Goal: Transaction & Acquisition: Download file/media

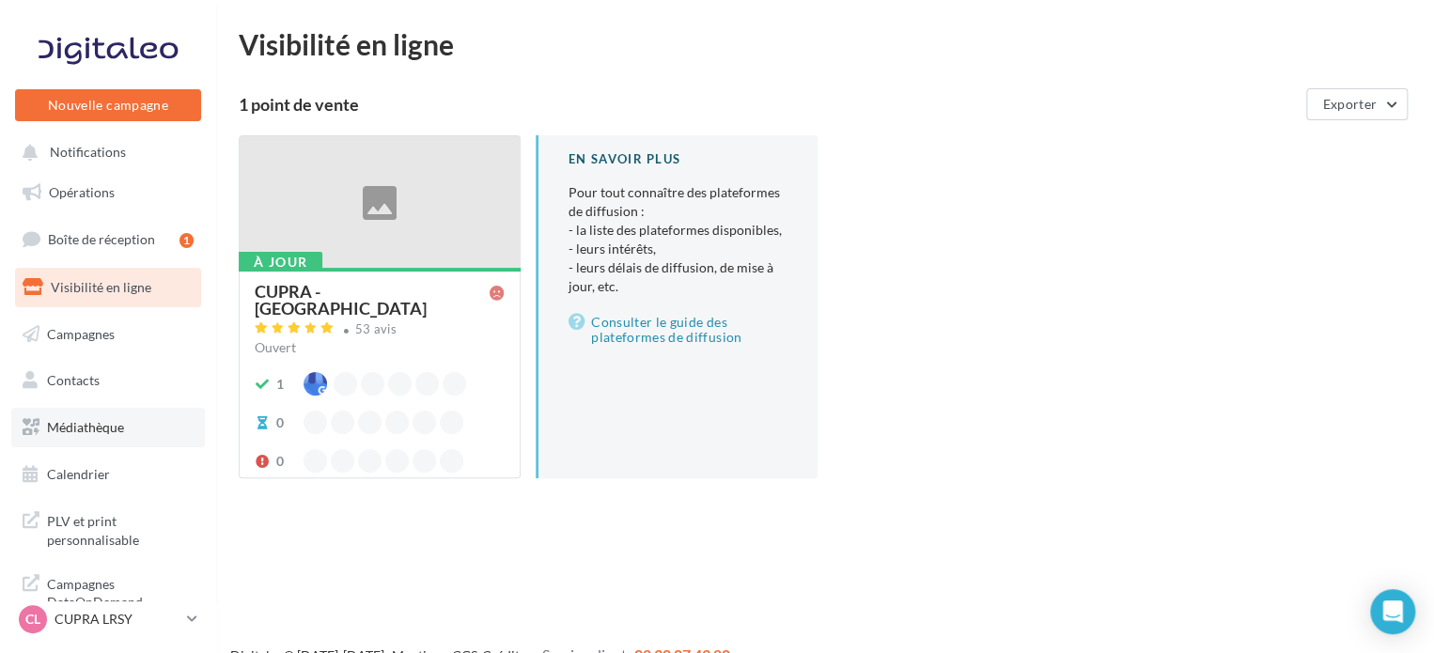
click at [105, 423] on span "Médiathèque" at bounding box center [85, 427] width 77 height 16
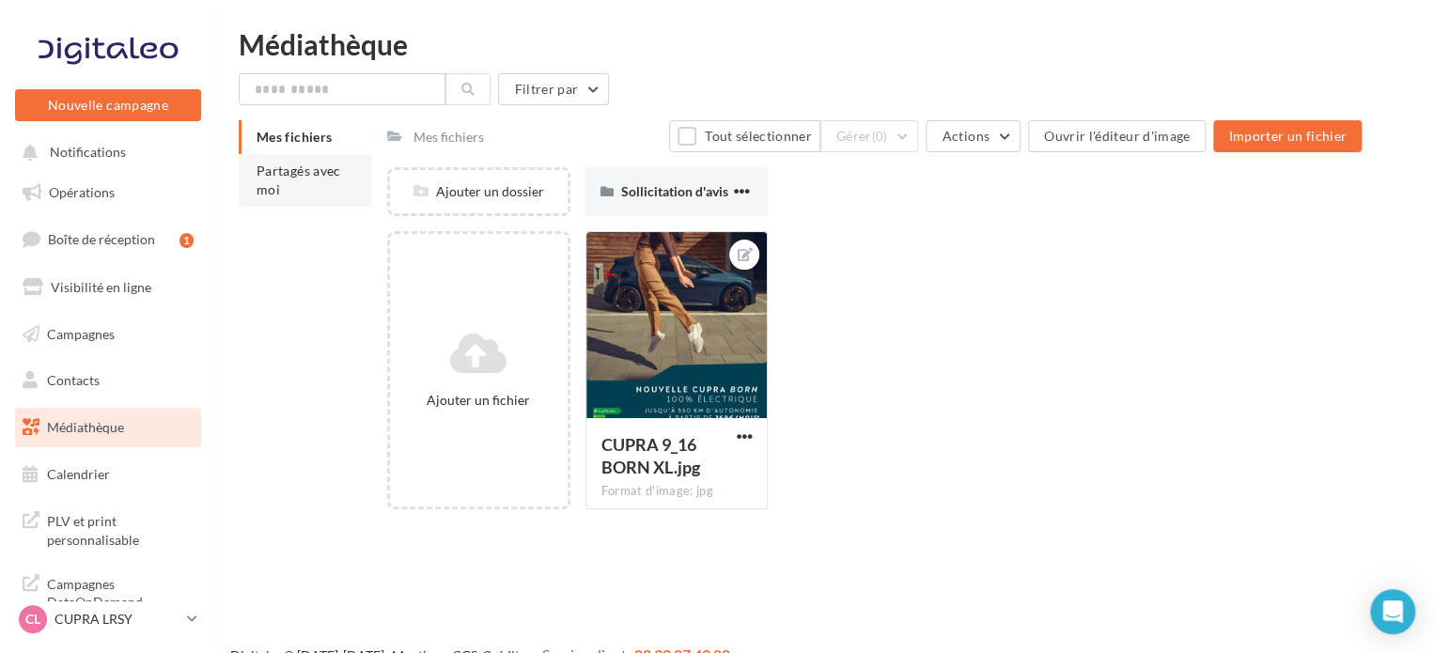
click at [320, 186] on li "Partagés avec moi" at bounding box center [305, 180] width 133 height 53
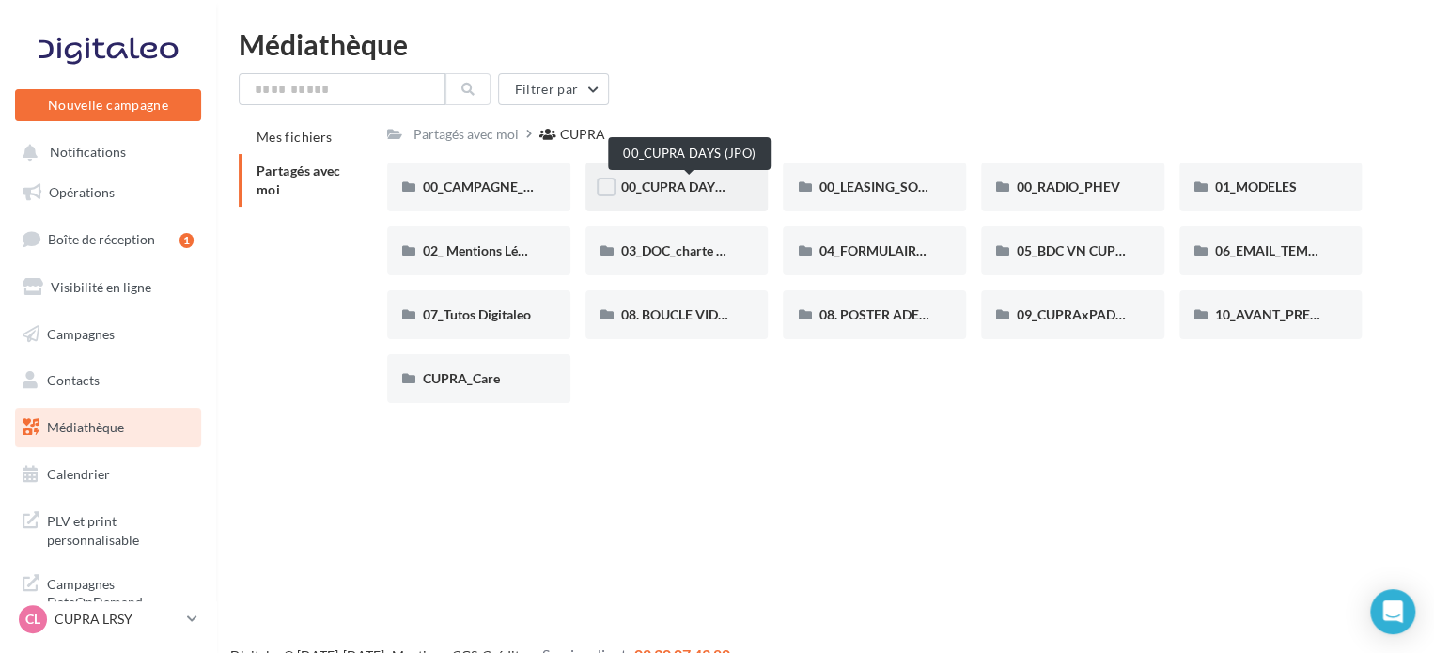
click at [677, 191] on span "00_CUPRA DAYS (JPO)" at bounding box center [689, 187] width 136 height 16
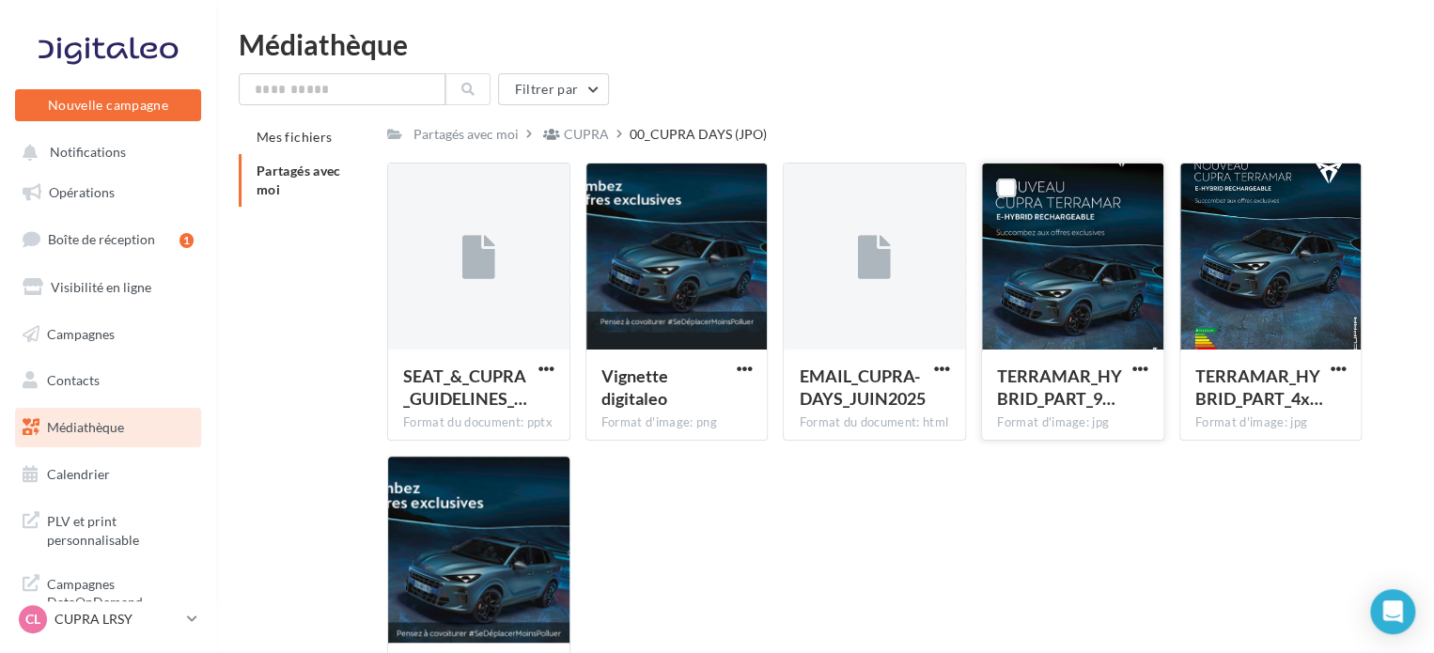
click at [1117, 280] on div at bounding box center [1072, 258] width 181 height 188
click at [1142, 369] on span "button" at bounding box center [1140, 369] width 16 height 16
click at [1101, 301] on div at bounding box center [1072, 258] width 181 height 188
click at [545, 370] on span "button" at bounding box center [547, 369] width 16 height 16
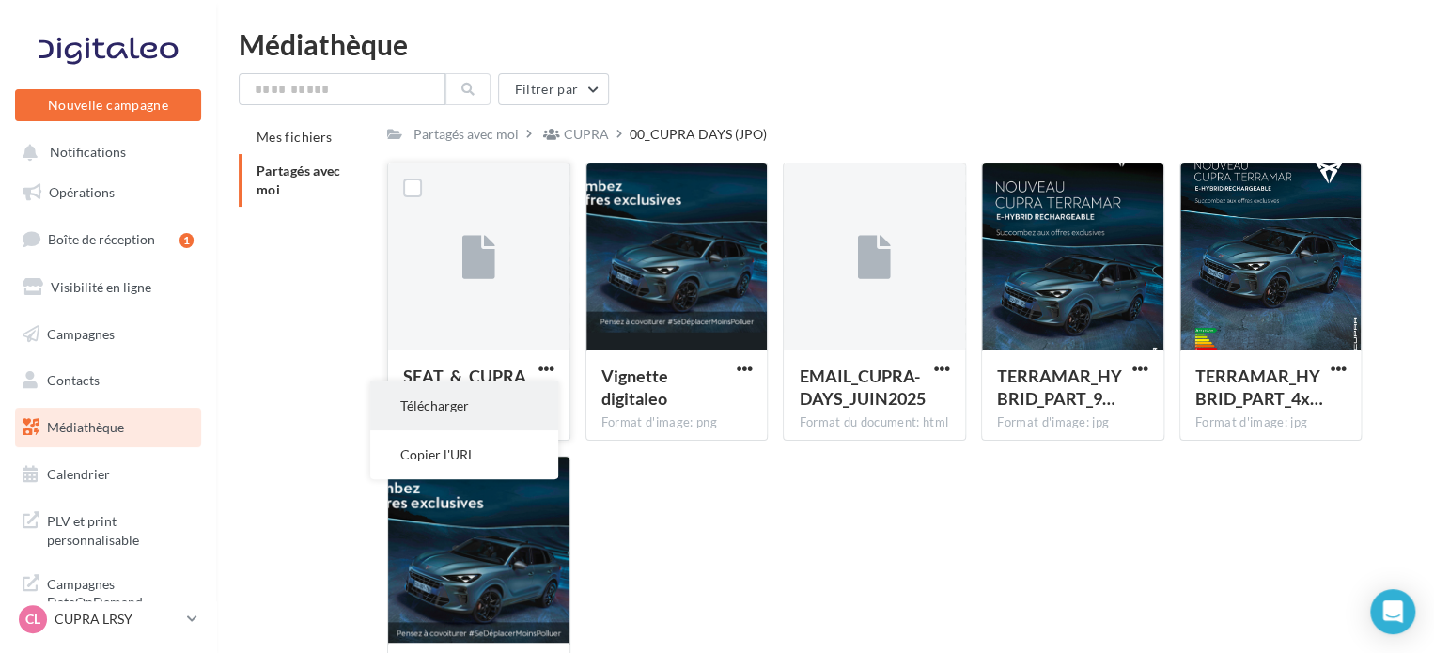
click at [534, 390] on button "Télécharger" at bounding box center [464, 406] width 188 height 49
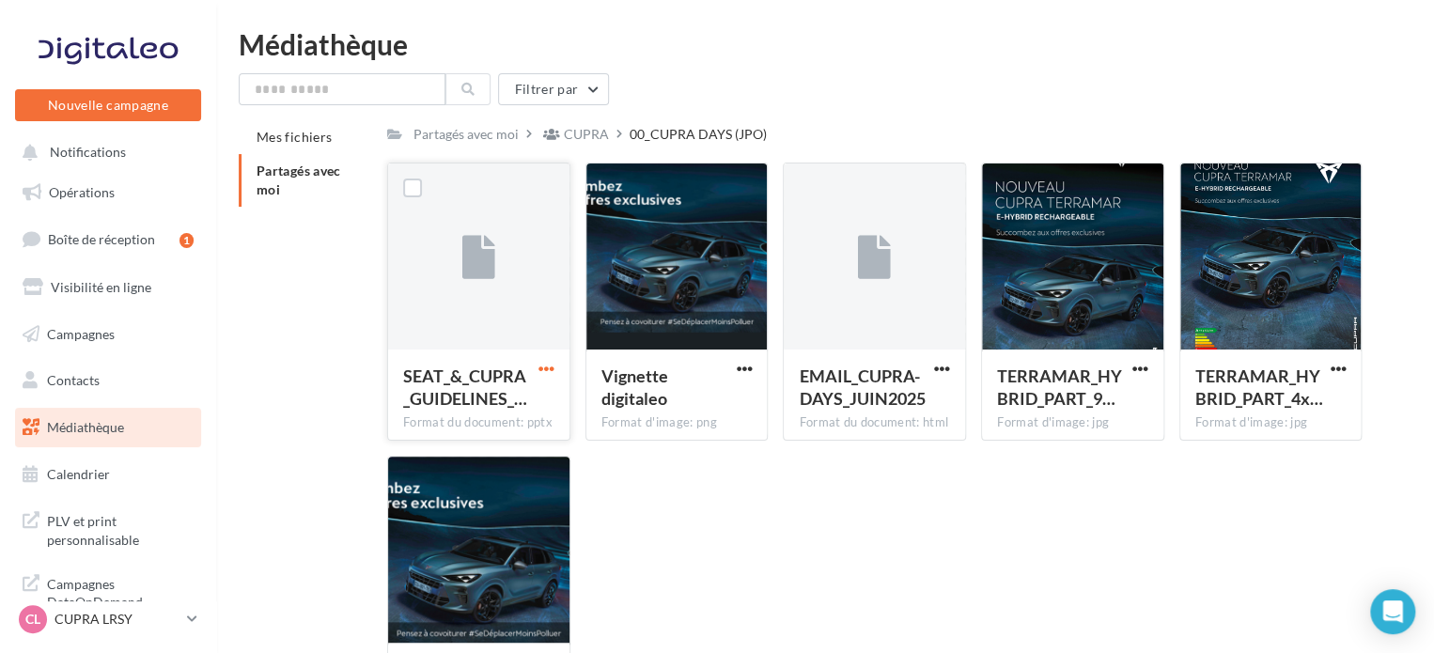
click at [541, 366] on span "button" at bounding box center [547, 369] width 16 height 16
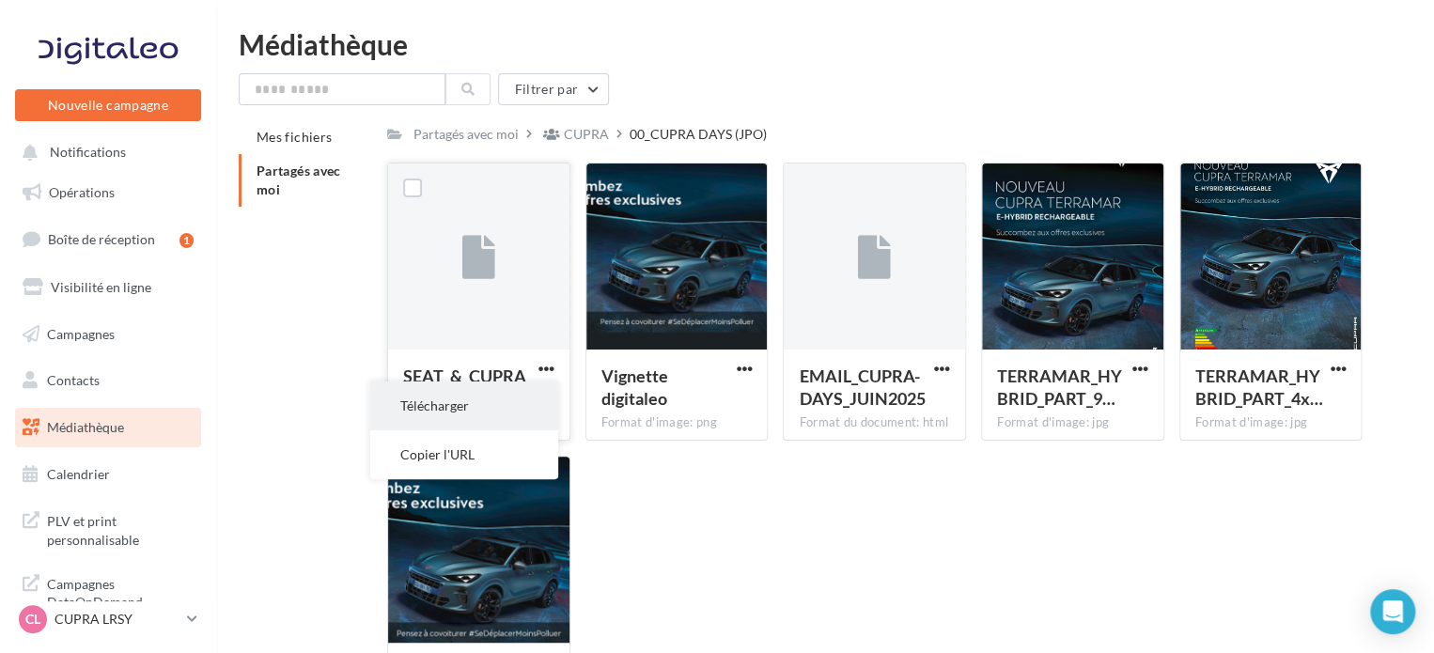
click at [533, 398] on button "Télécharger" at bounding box center [464, 406] width 188 height 49
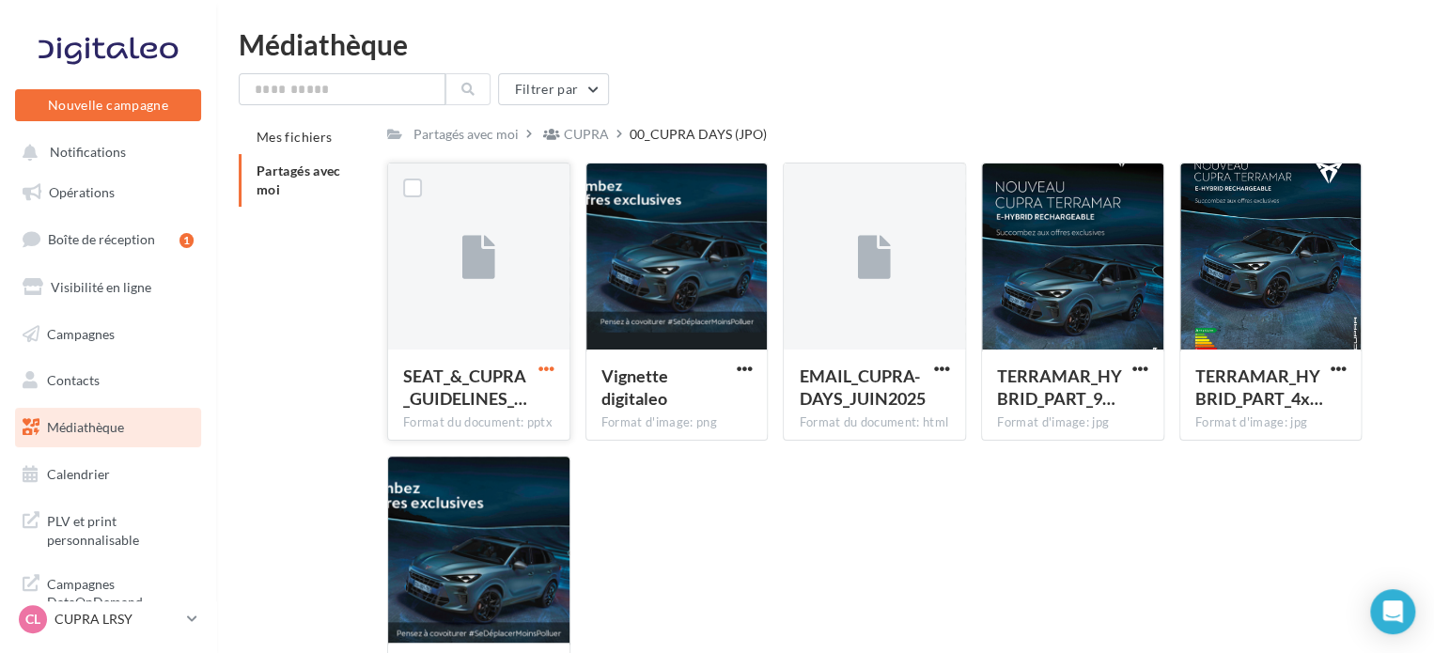
click at [545, 367] on span "button" at bounding box center [547, 369] width 16 height 16
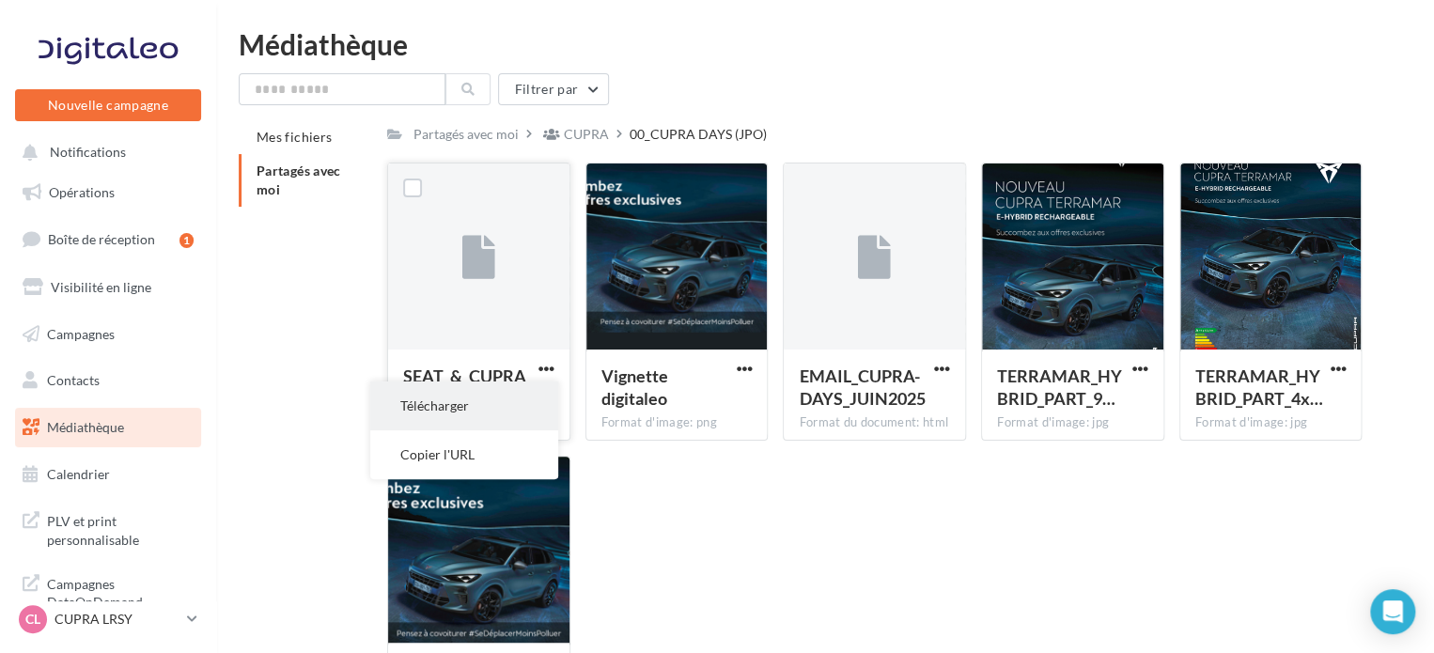
click at [524, 386] on button "Télécharger" at bounding box center [464, 406] width 188 height 49
